Goal: Task Accomplishment & Management: Complete application form

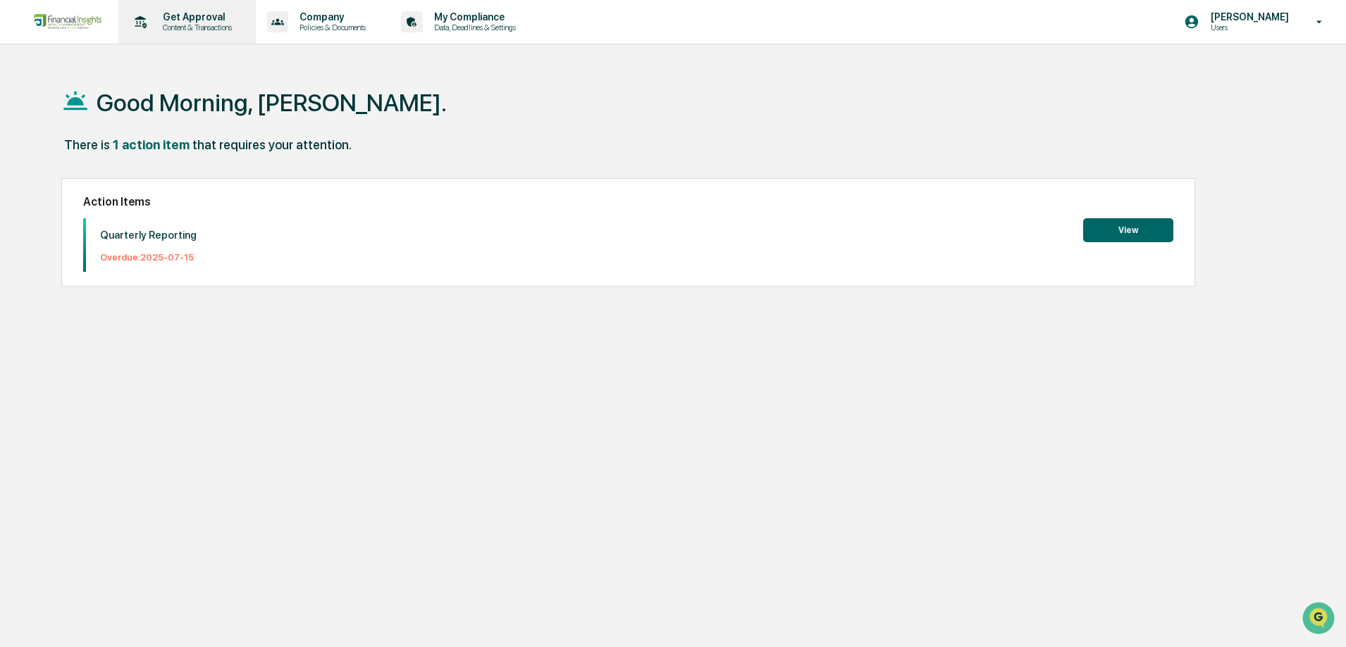
click at [166, 16] on p "Get Approval" at bounding box center [194, 16] width 87 height 11
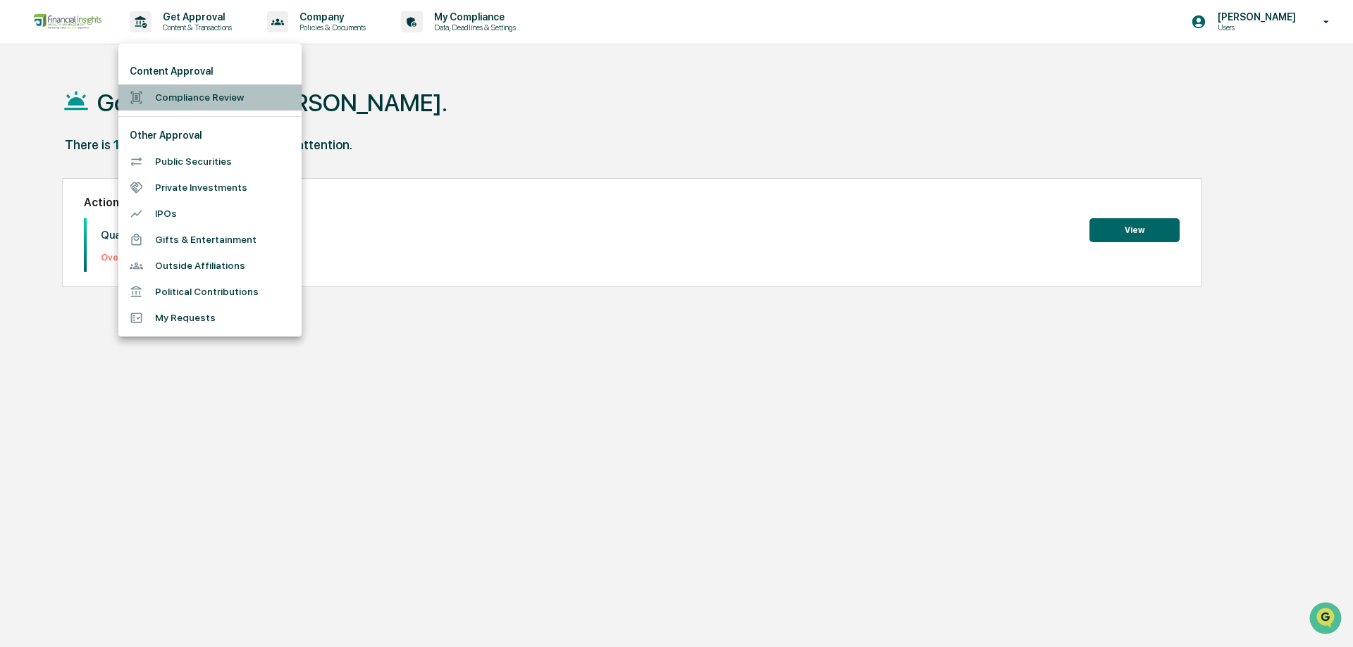
click at [187, 100] on li "Compliance Review" at bounding box center [209, 98] width 183 height 26
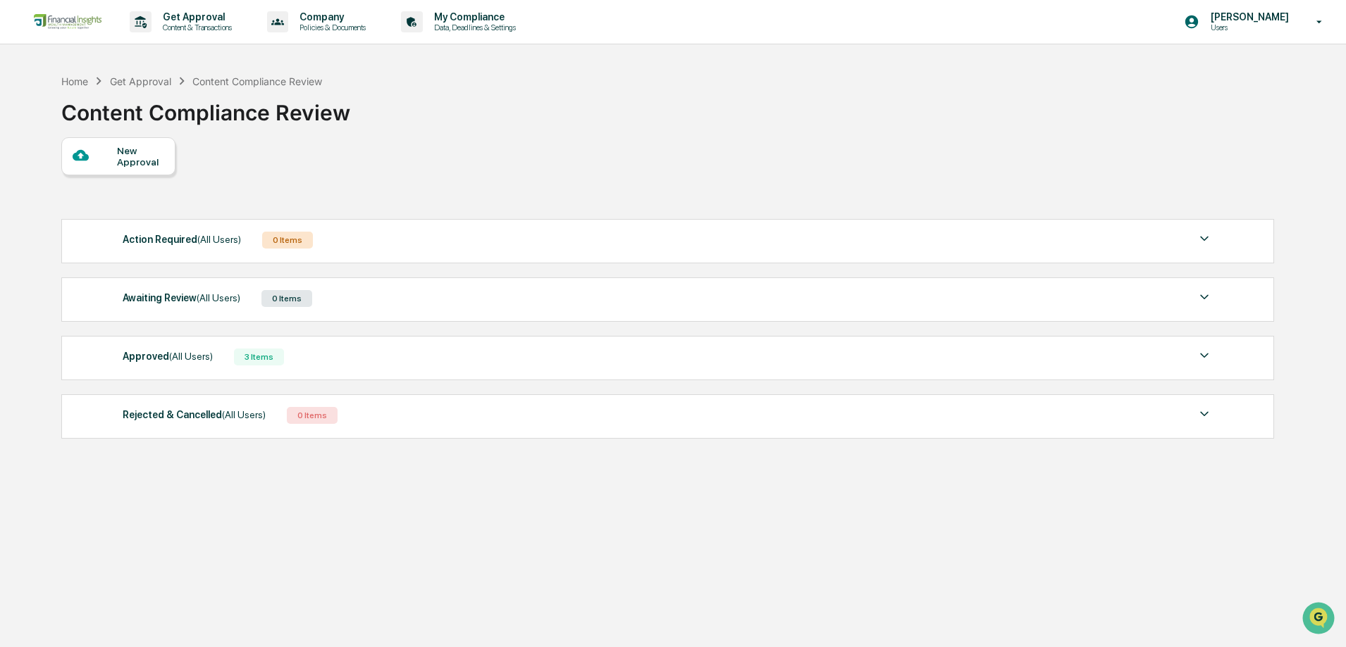
click at [131, 155] on div "New Approval" at bounding box center [140, 156] width 47 height 23
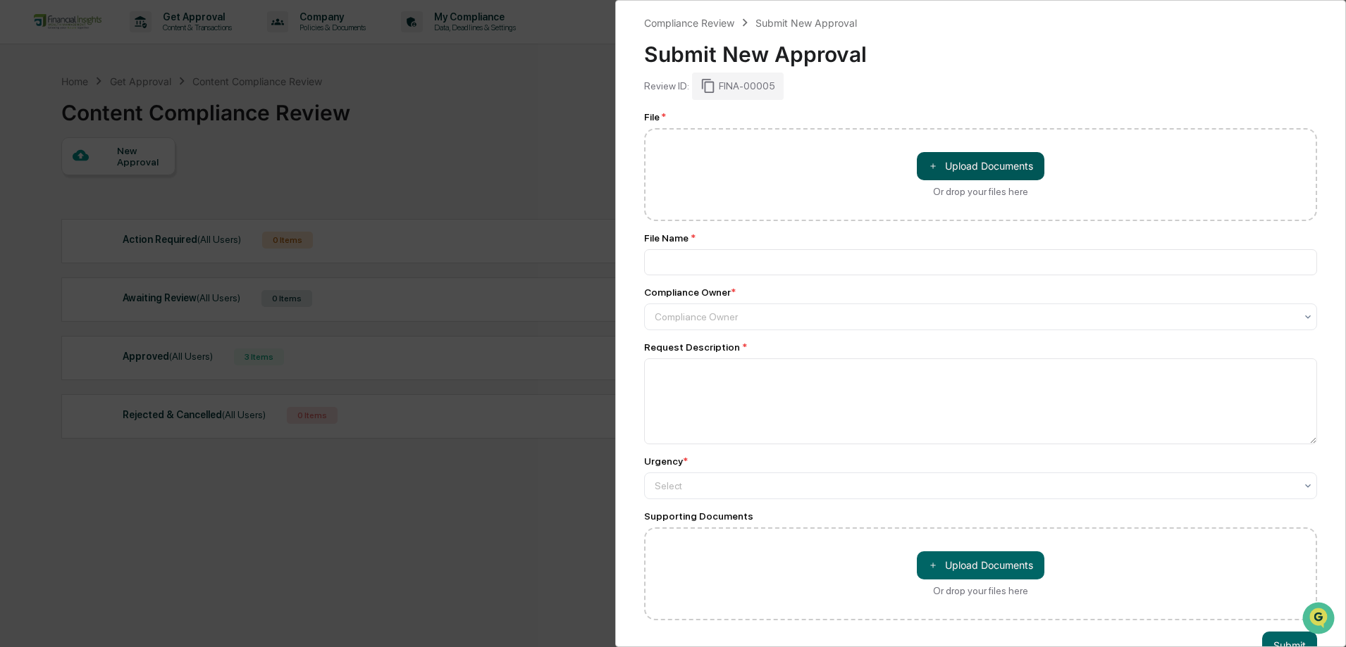
click at [991, 168] on button "＋ Upload Documents" at bounding box center [981, 166] width 128 height 28
type input "**********"
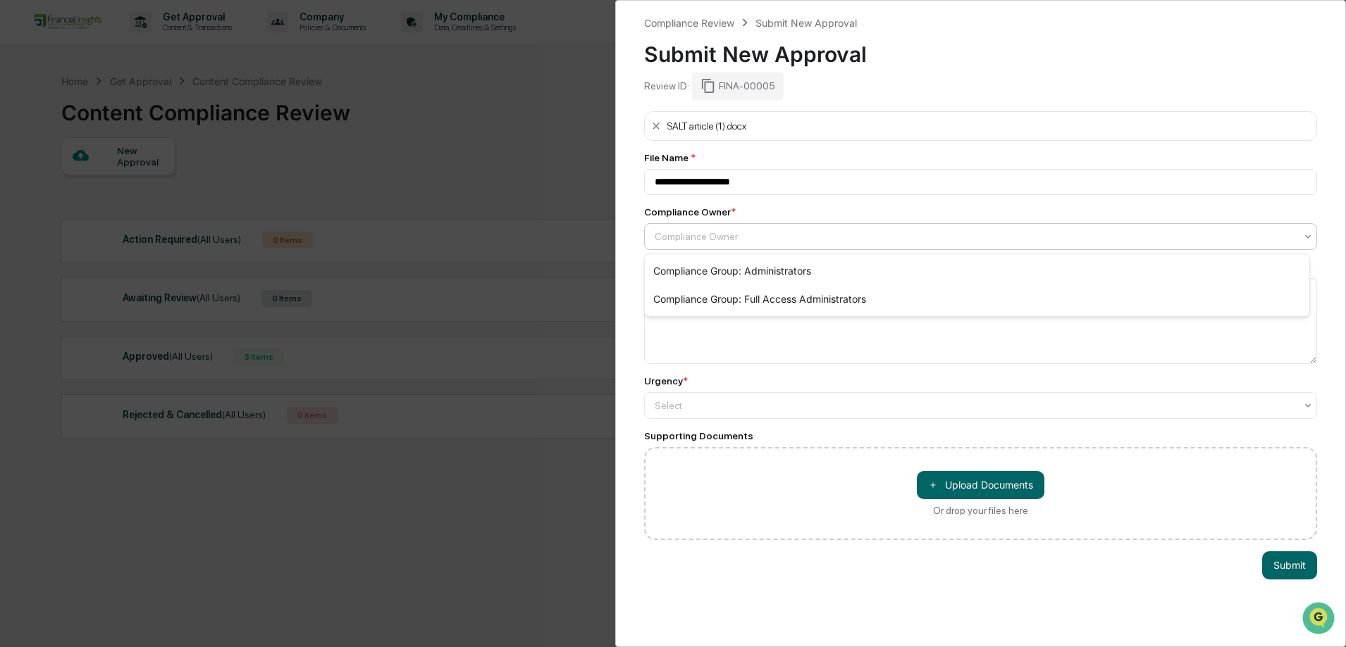
click at [723, 241] on div at bounding box center [974, 237] width 640 height 14
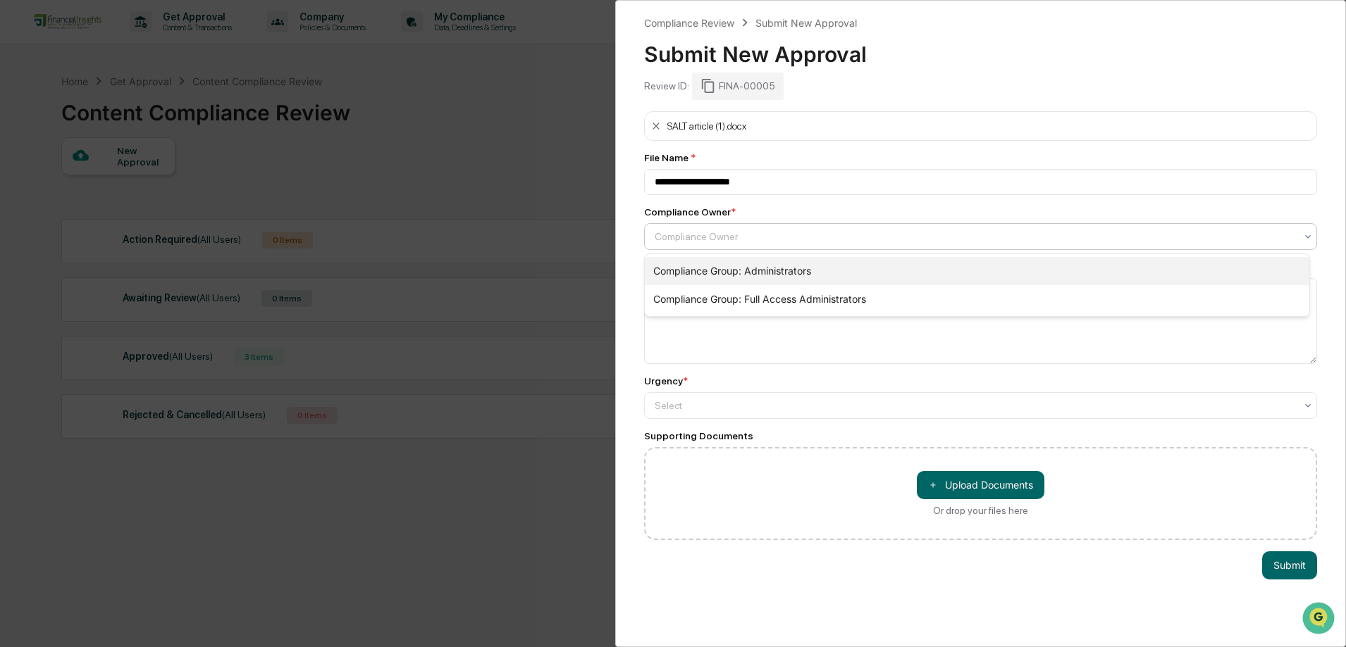
click at [716, 270] on div "Compliance Group: Administrators" at bounding box center [977, 271] width 664 height 28
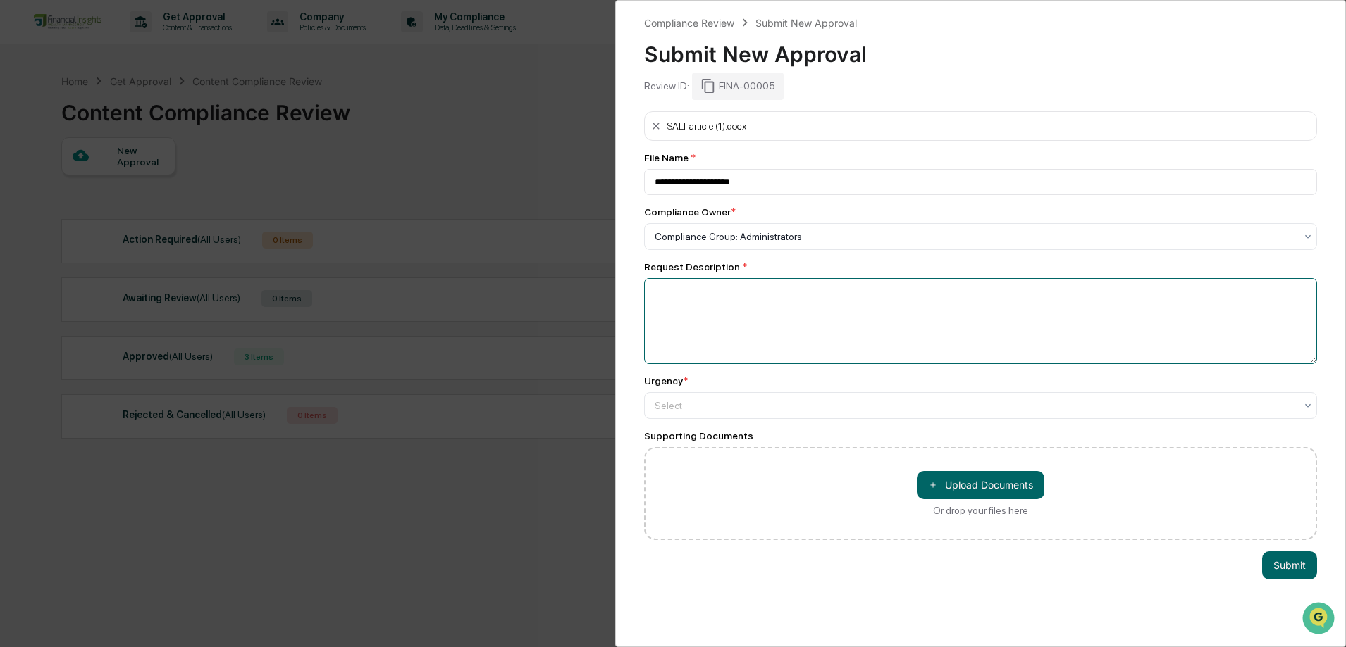
click at [691, 292] on textarea at bounding box center [980, 321] width 673 height 86
click at [747, 292] on textarea at bounding box center [980, 321] width 673 height 86
type textarea "**********"
click at [731, 410] on div at bounding box center [974, 406] width 640 height 14
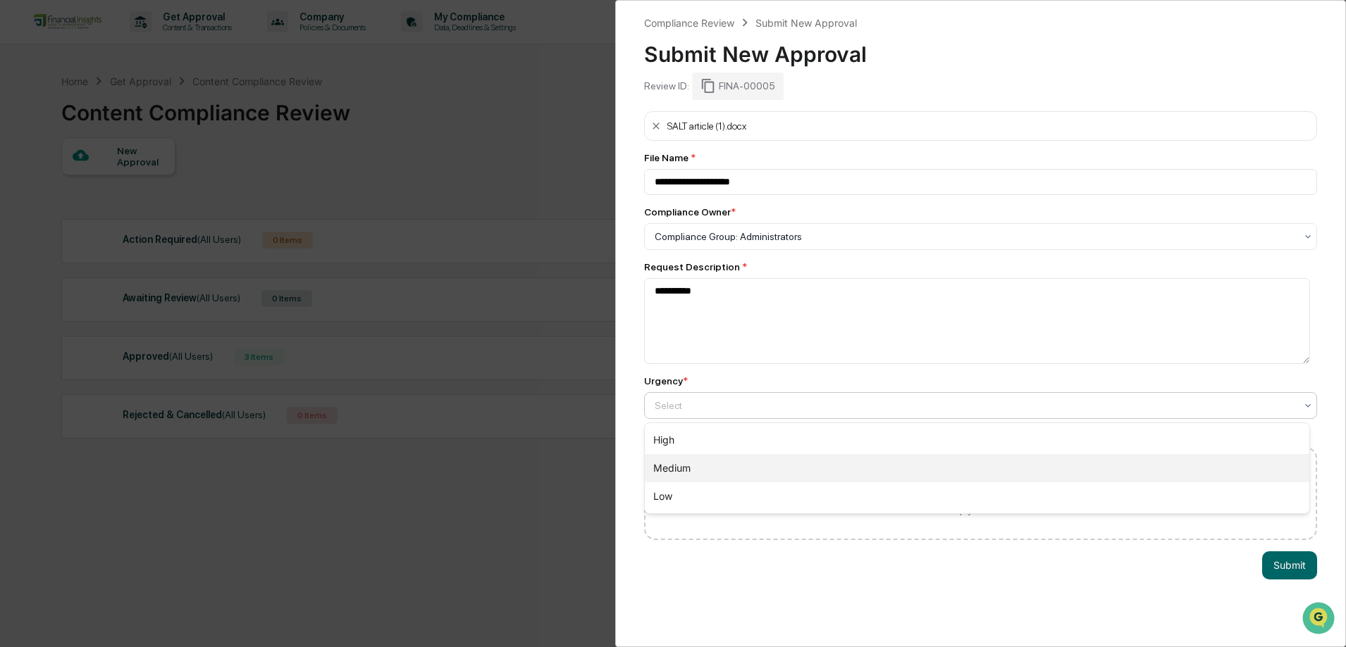
click at [704, 466] on div "Medium" at bounding box center [977, 468] width 664 height 28
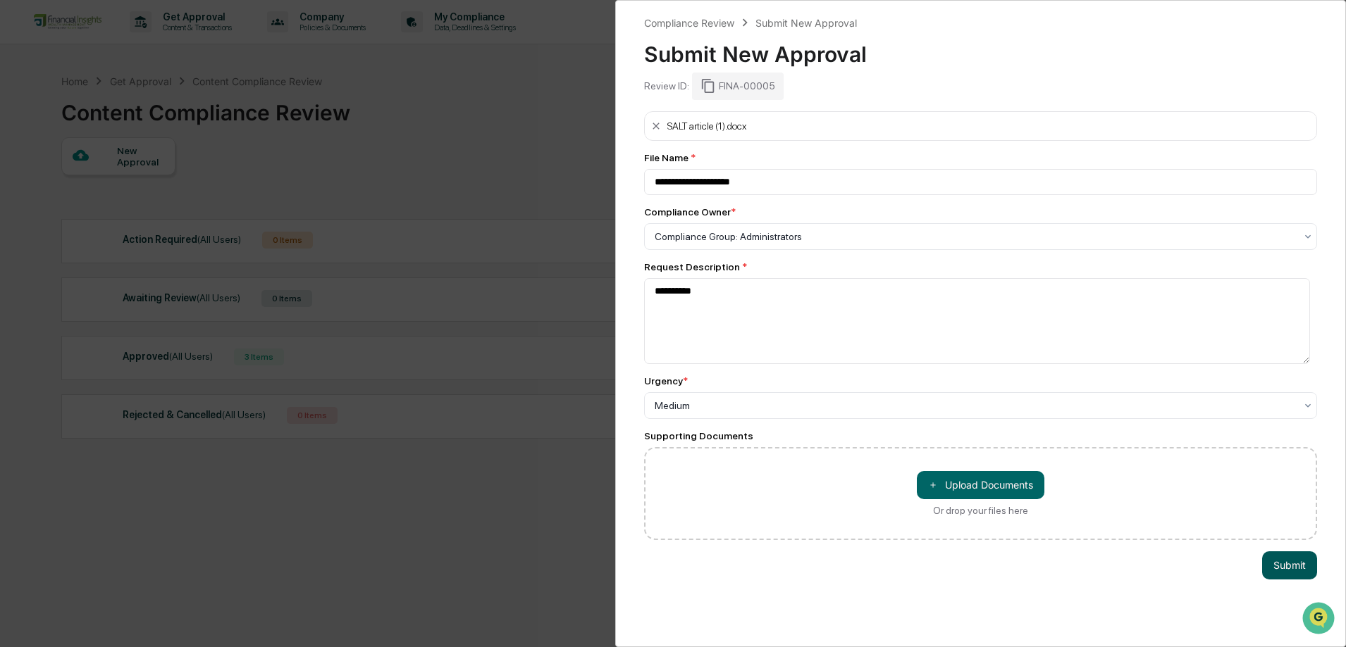
click at [1275, 565] on button "Submit" at bounding box center [1289, 566] width 55 height 28
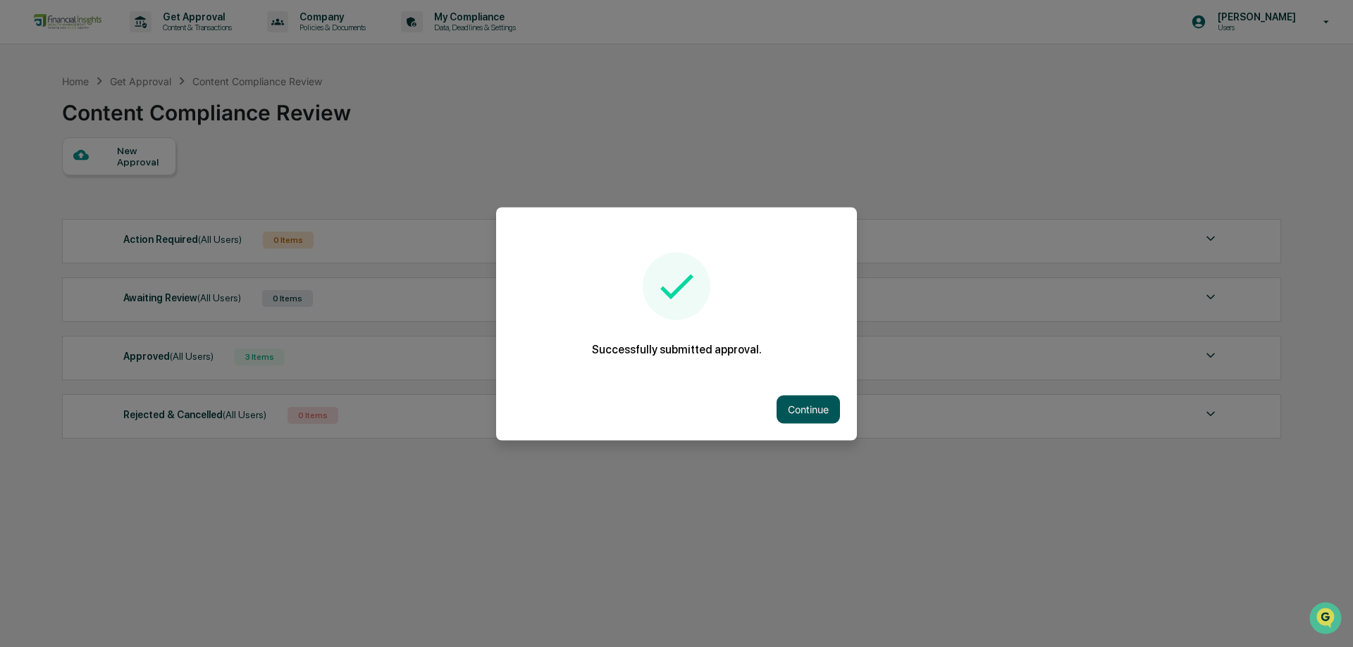
click at [809, 411] on button "Continue" at bounding box center [807, 409] width 63 height 28
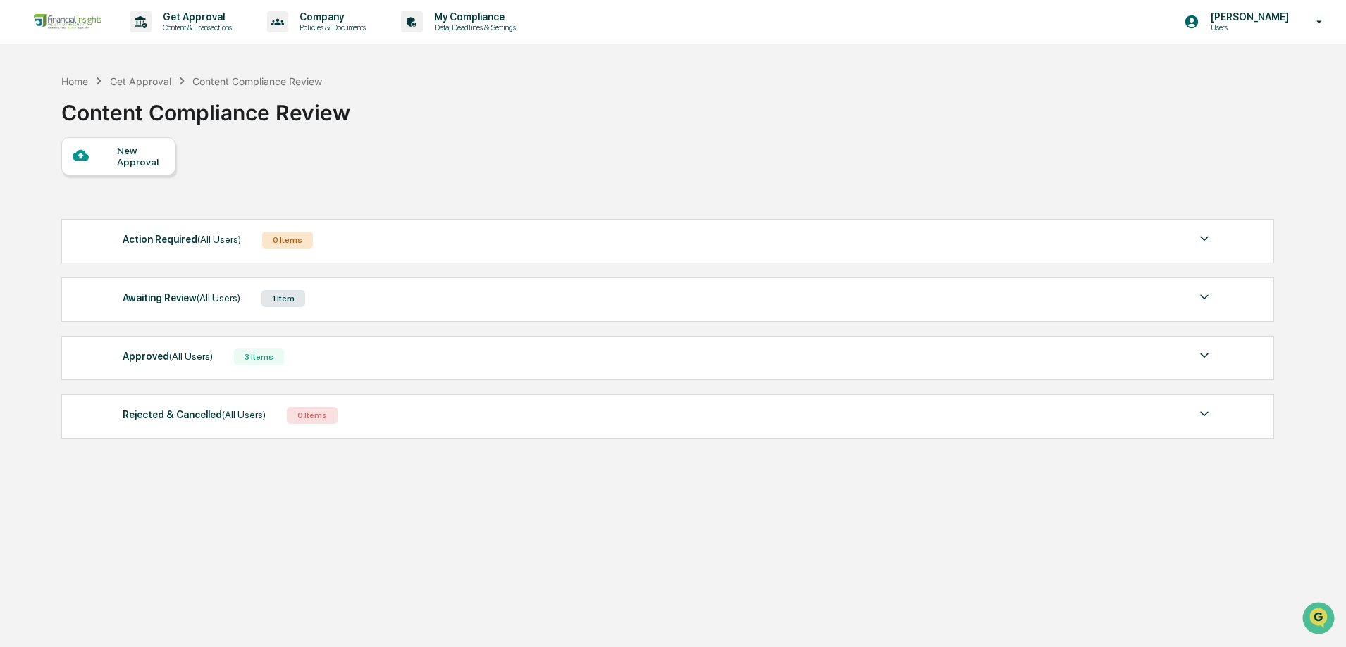
click at [142, 299] on div "Awaiting Review (All Users)" at bounding box center [182, 298] width 118 height 18
